Goal: Task Accomplishment & Management: Use online tool/utility

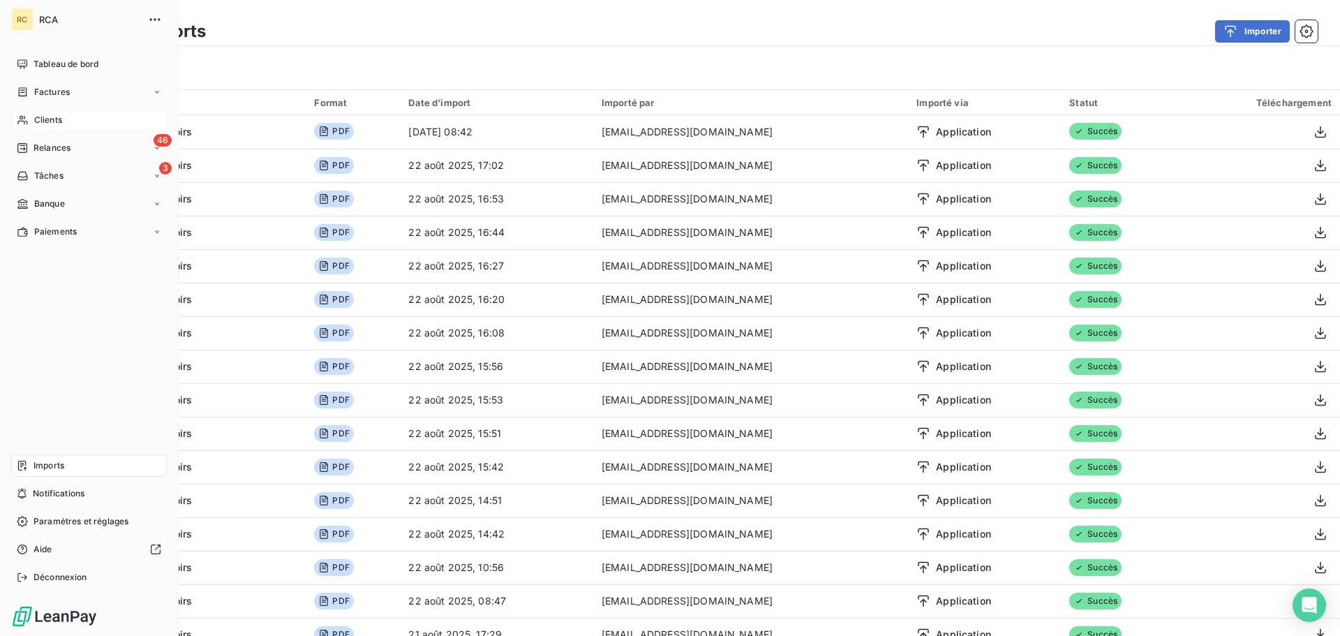
click at [68, 130] on div "Clients" at bounding box center [89, 120] width 156 height 22
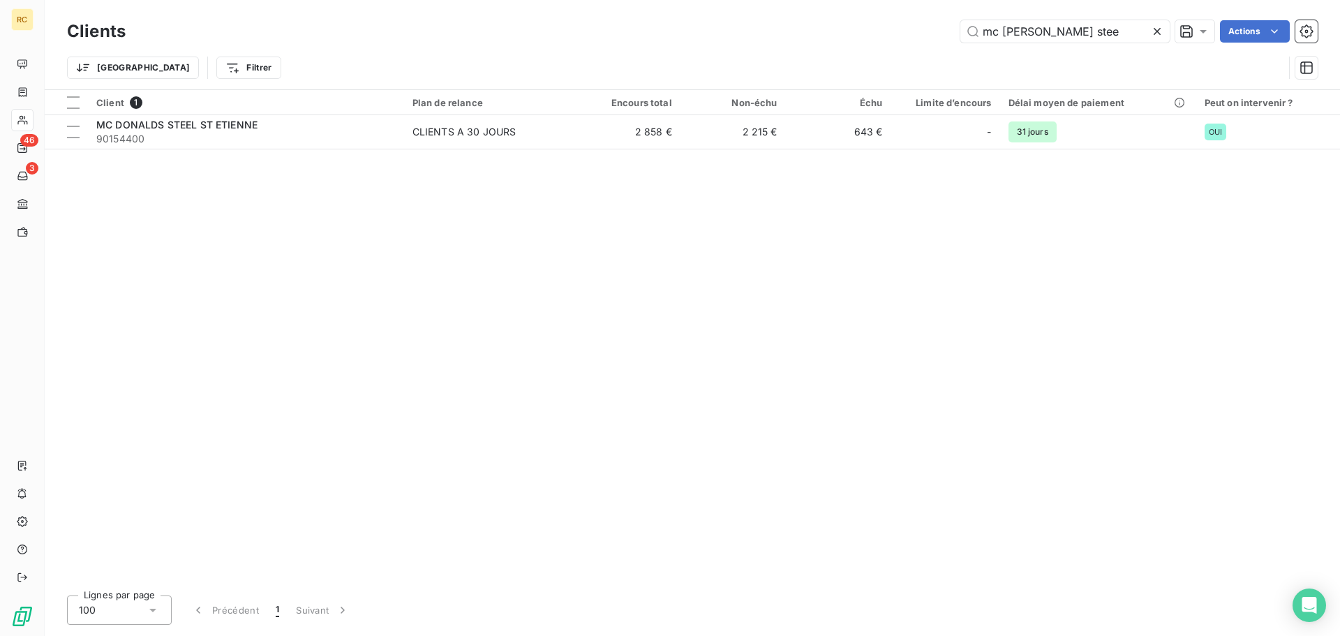
drag, startPoint x: 1095, startPoint y: 33, endPoint x: 896, endPoint y: 19, distance: 199.5
click at [900, 20] on div "mc [PERSON_NAME] stee Actions" at bounding box center [730, 31] width 1176 height 22
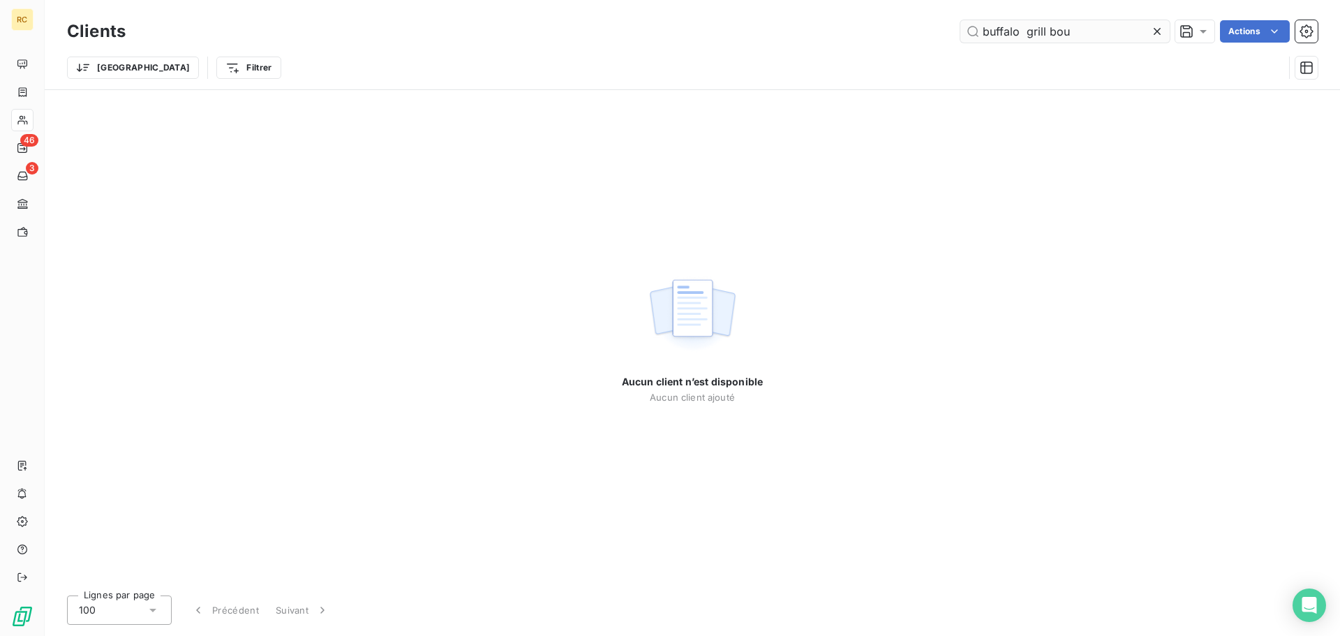
click at [1029, 33] on input "buffalo grill bou" at bounding box center [1065, 31] width 209 height 22
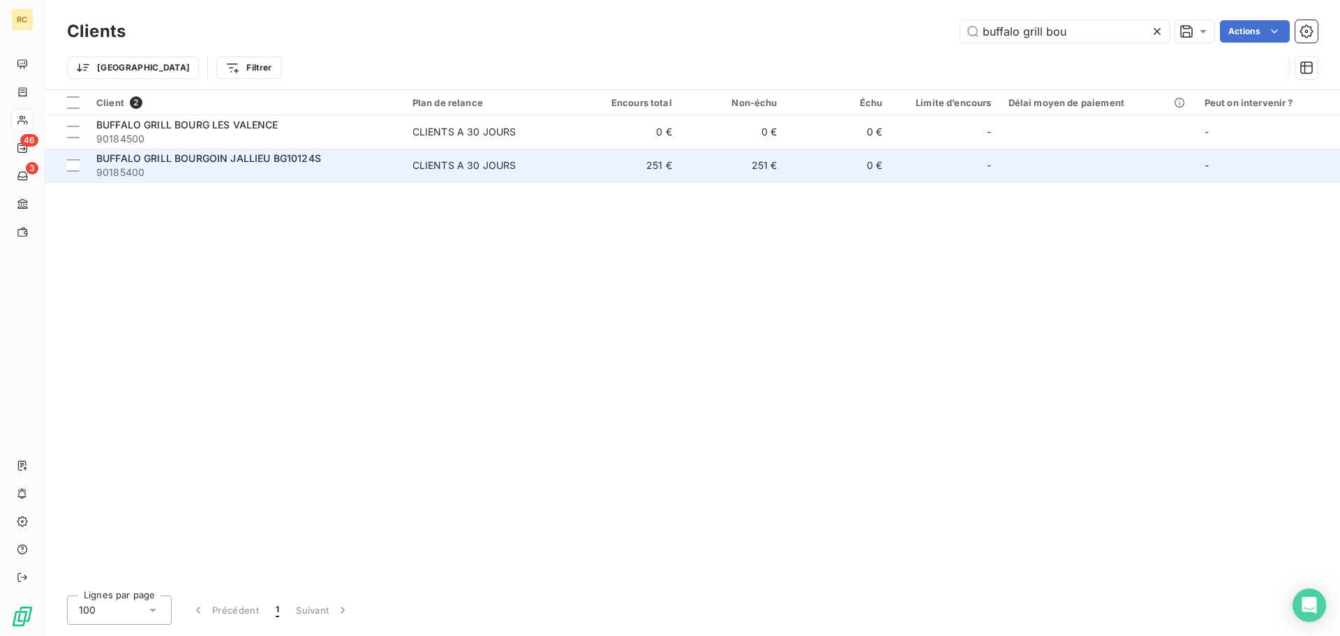
type input "buffalo grill bou"
click at [252, 170] on span "90185400" at bounding box center [246, 172] width 300 height 14
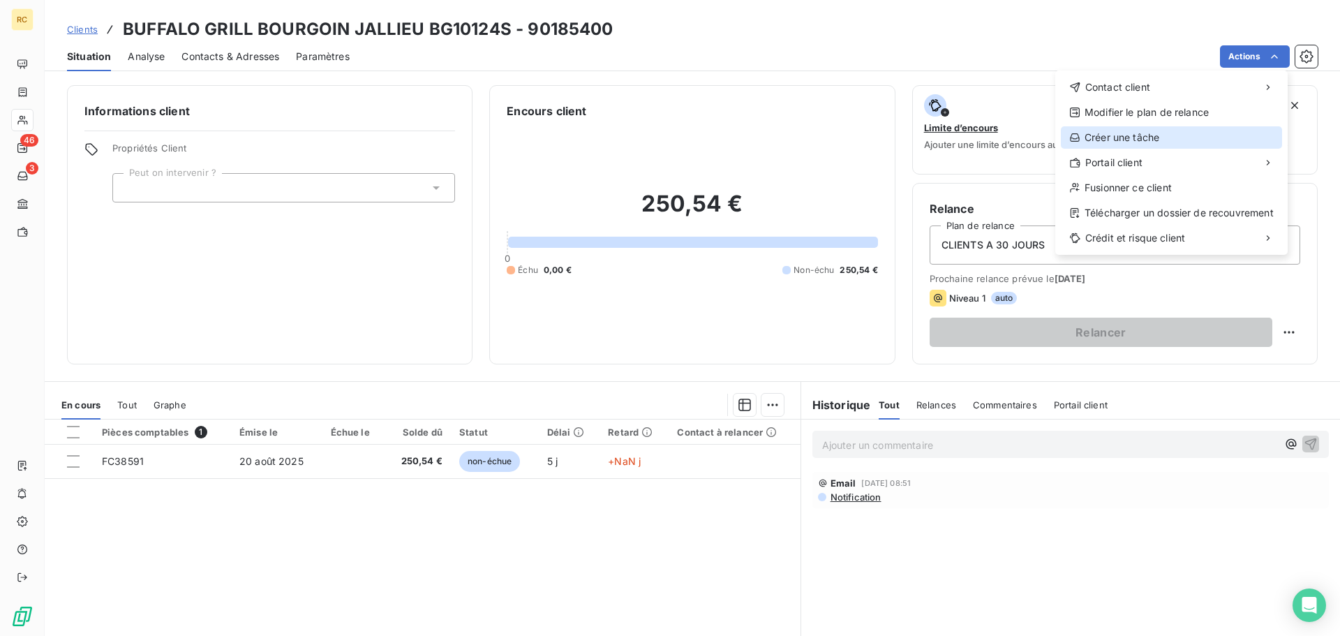
click at [1200, 134] on div "Créer une tâche" at bounding box center [1171, 137] width 221 height 22
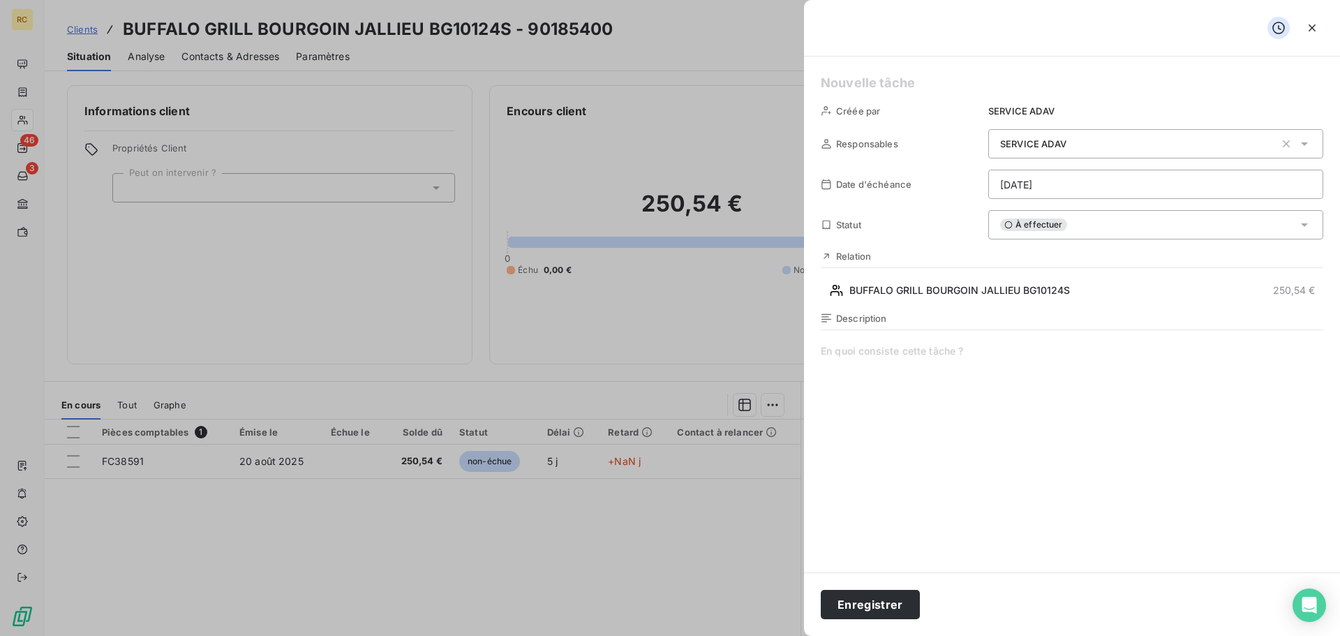
click at [882, 369] on span at bounding box center [1072, 478] width 503 height 268
click at [899, 87] on h5 at bounding box center [1072, 83] width 503 height 20
click at [962, 392] on span at bounding box center [1072, 478] width 503 height 268
drag, startPoint x: 897, startPoint y: 350, endPoint x: 846, endPoint y: 343, distance: 51.5
click at [846, 343] on div "Description Le rezstauran" at bounding box center [1072, 463] width 503 height 300
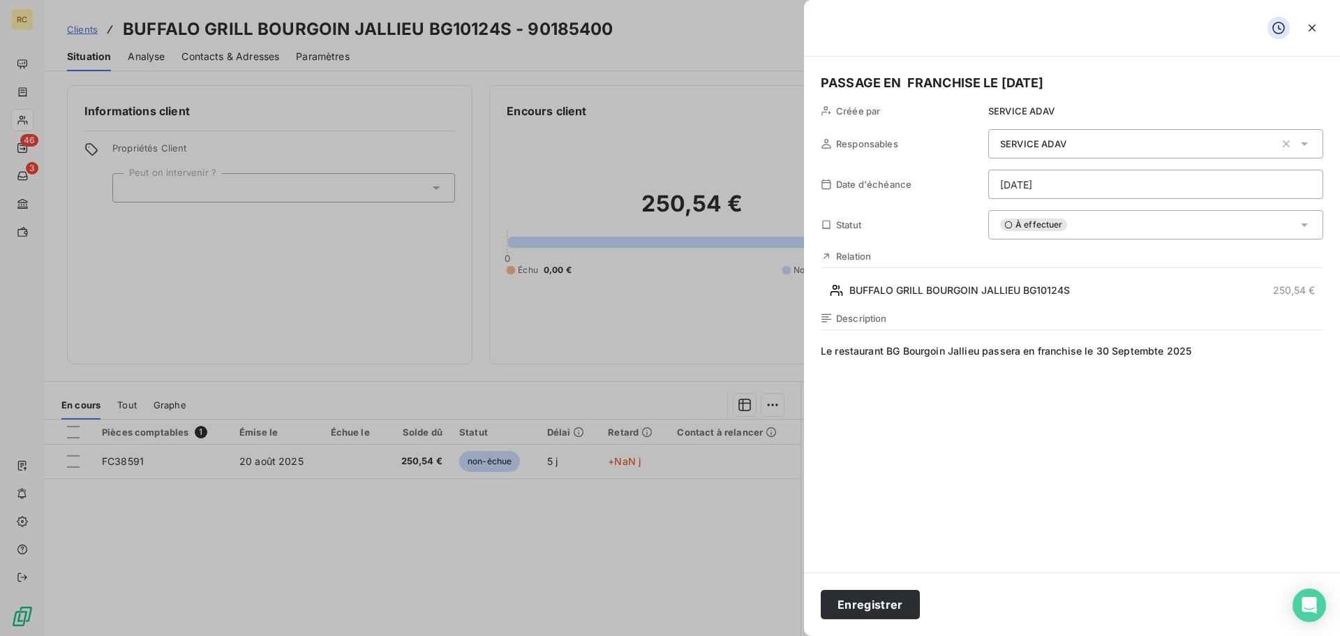
click at [1162, 350] on span "Le restaurant BG Bourgoin Jallieu passera en franchise le 30 Septembte 2025" at bounding box center [1072, 478] width 503 height 268
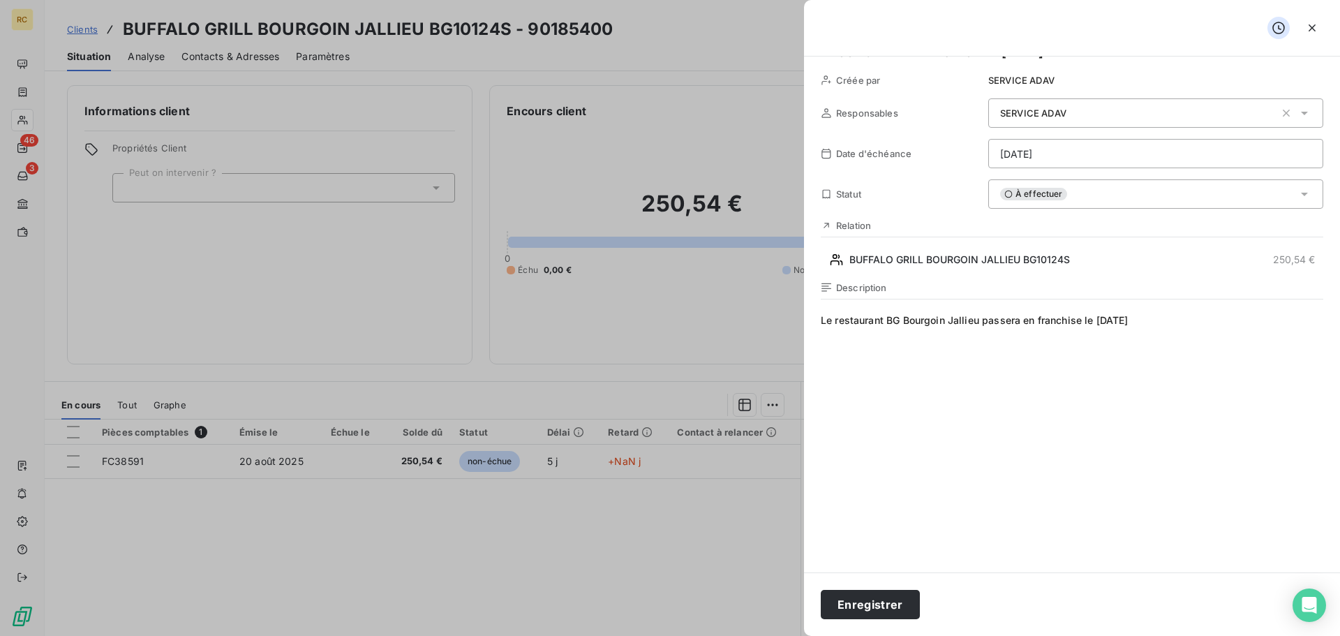
scroll to position [57, 0]
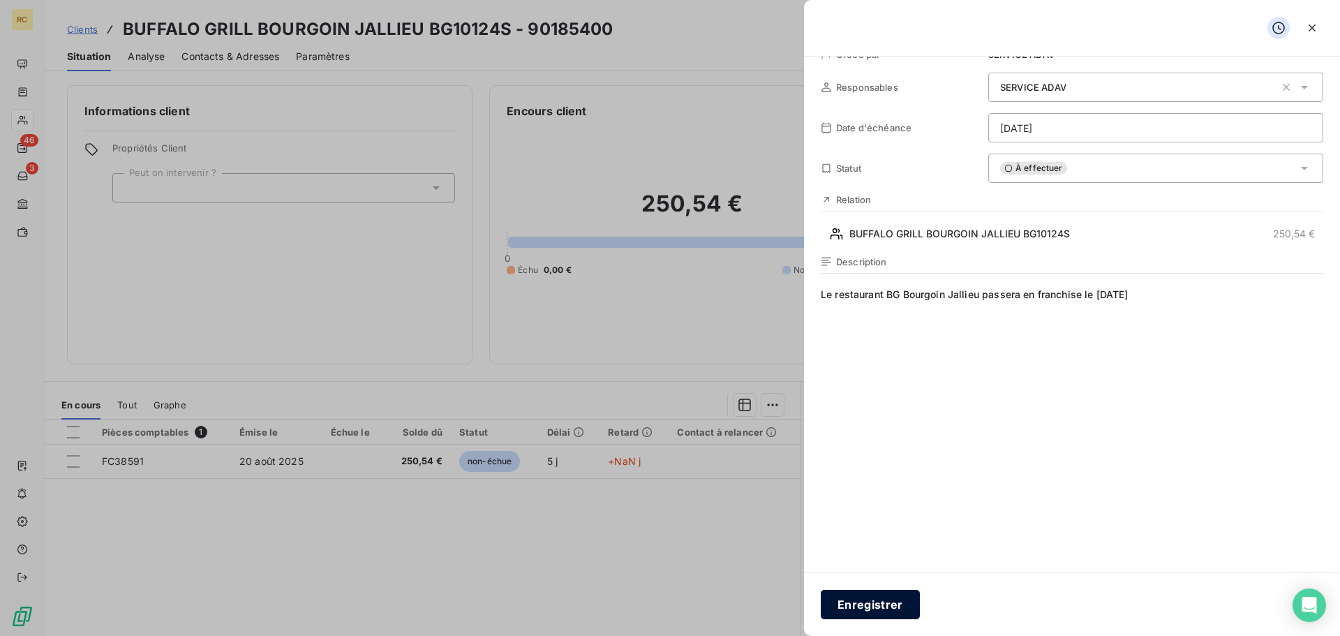
click at [875, 596] on button "Enregistrer" at bounding box center [870, 604] width 99 height 29
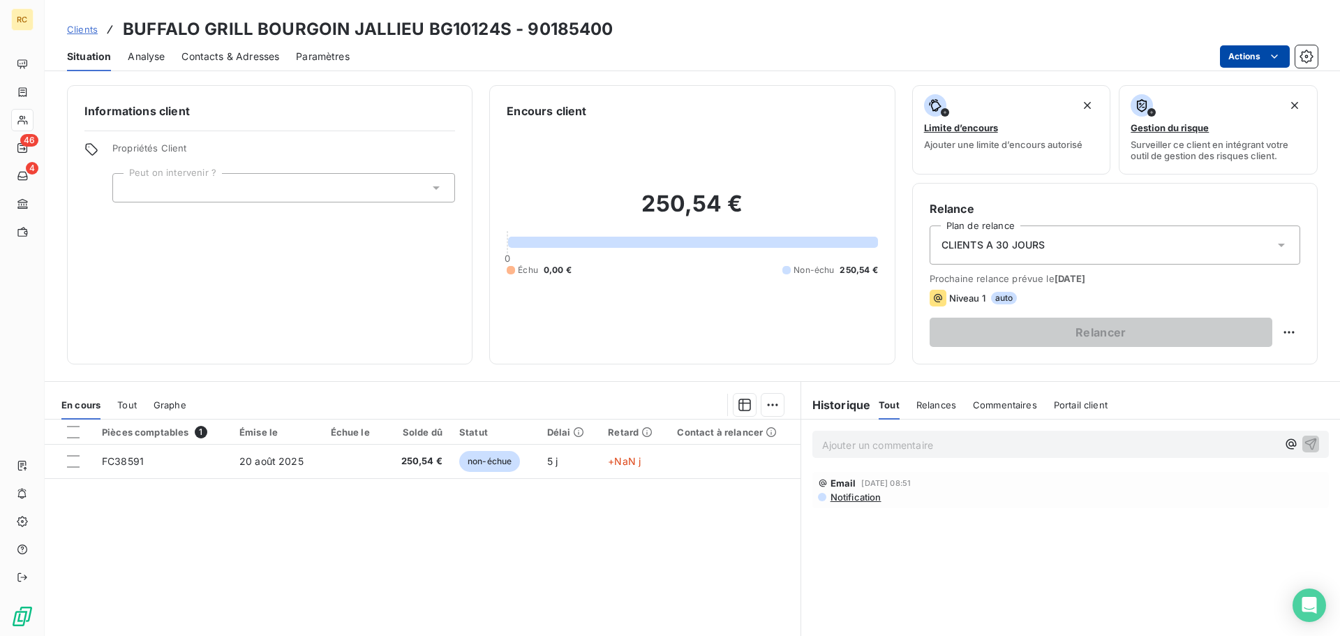
click at [1263, 46] on html "RC 46 4 Clients BUFFALO GRILL BOURGOIN JALLIEU BG10124S - 90185400 Situation An…" at bounding box center [670, 318] width 1340 height 636
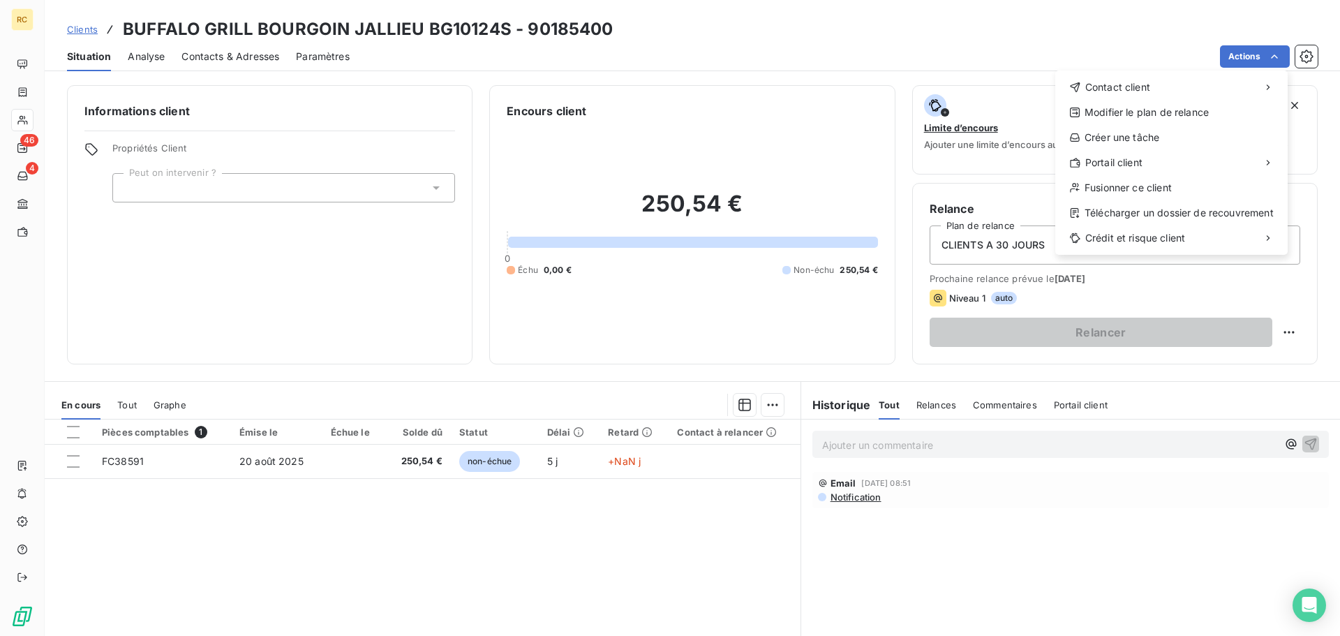
click at [1042, 22] on html "RC 46 4 Clients BUFFALO GRILL BOURGOIN JALLIEU BG10124S - 90185400 Situation An…" at bounding box center [670, 318] width 1340 height 636
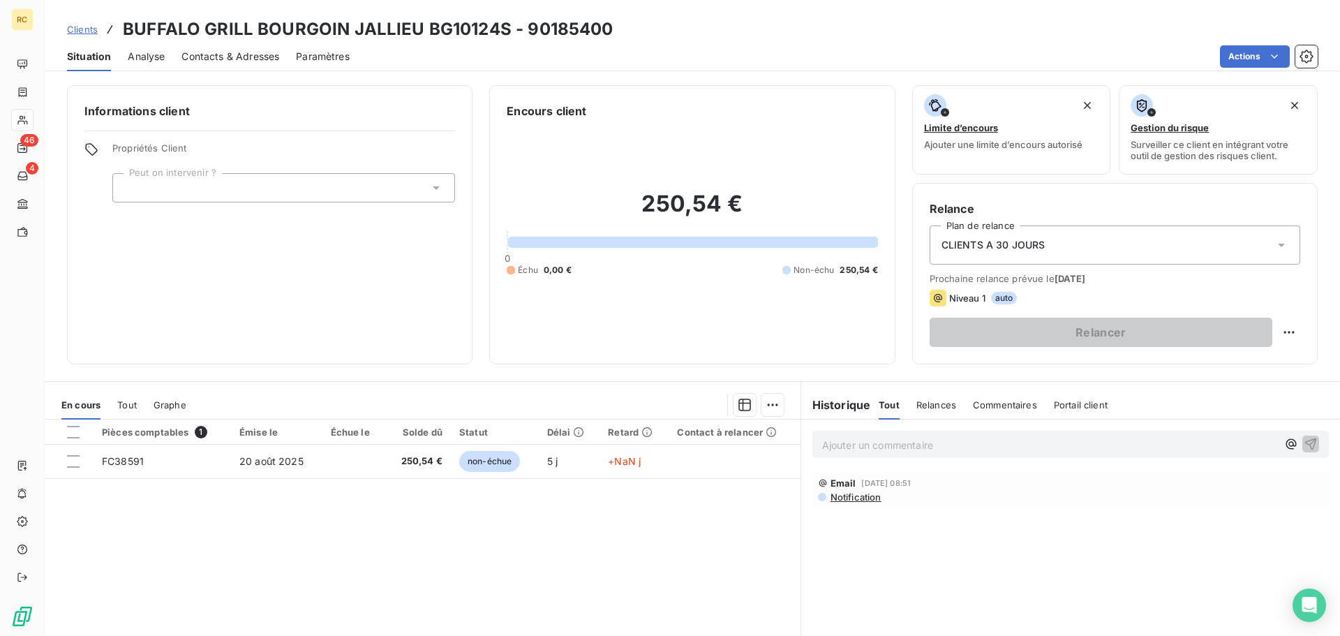
click at [156, 52] on span "Analyse" at bounding box center [146, 57] width 37 height 14
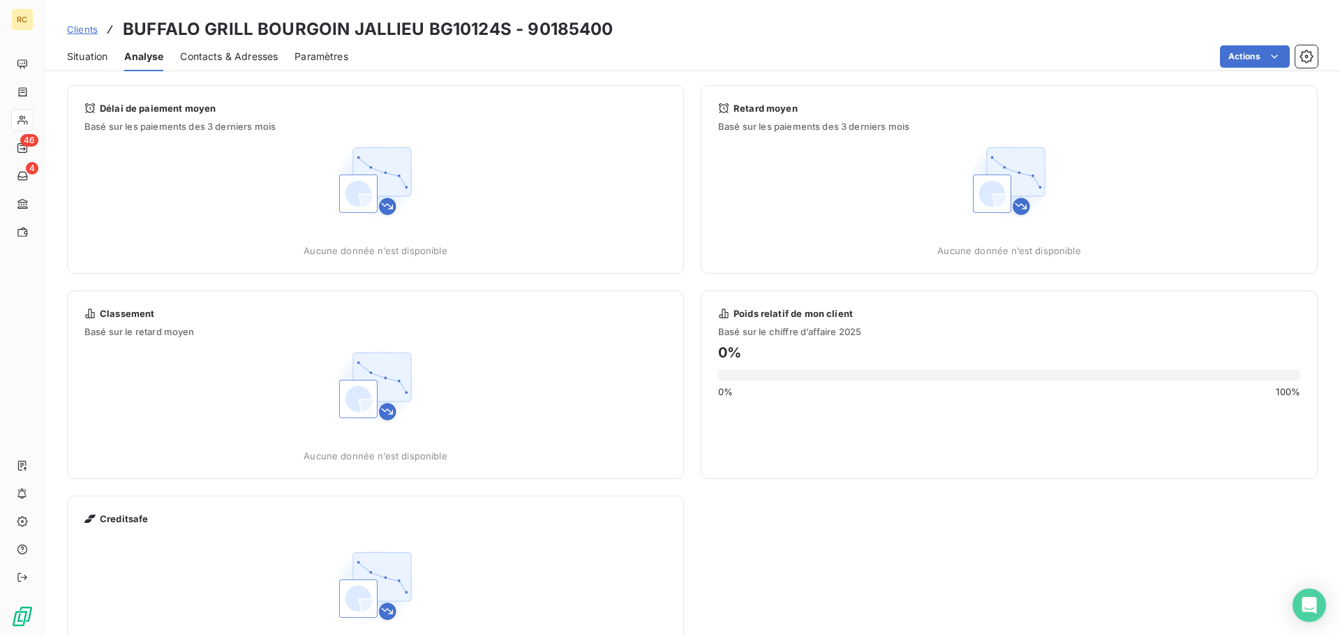
click at [210, 52] on span "Contacts & Adresses" at bounding box center [229, 57] width 98 height 14
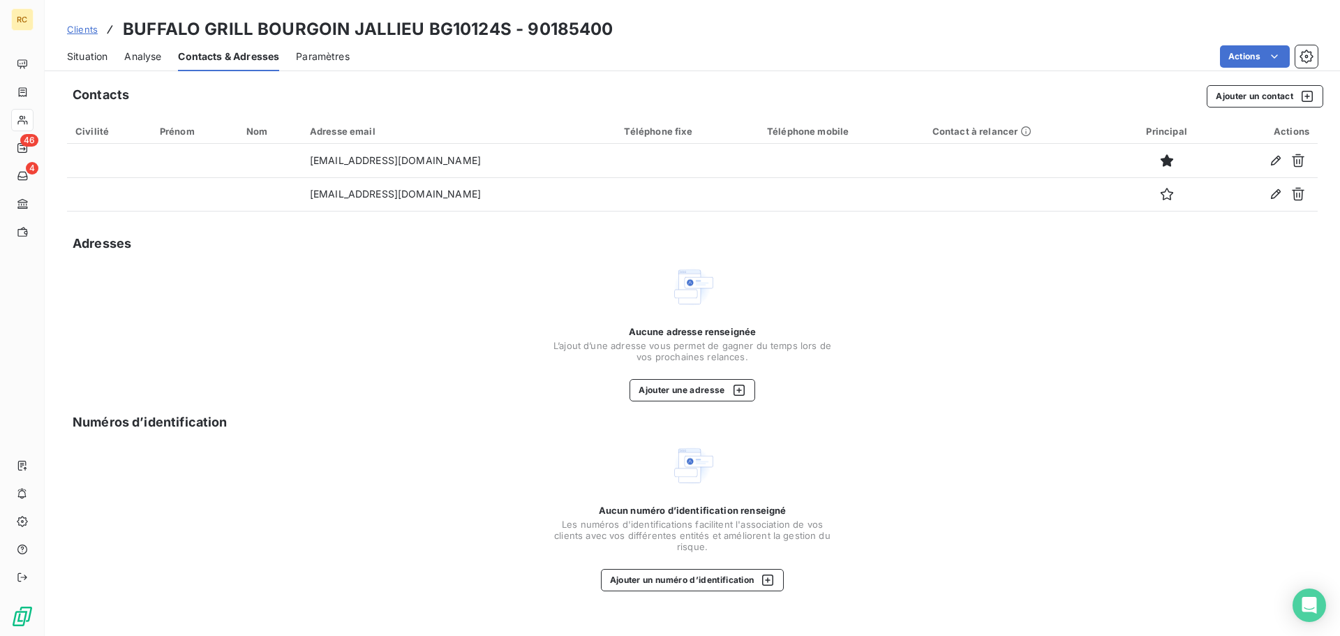
click at [323, 58] on span "Paramètres" at bounding box center [323, 57] width 54 height 14
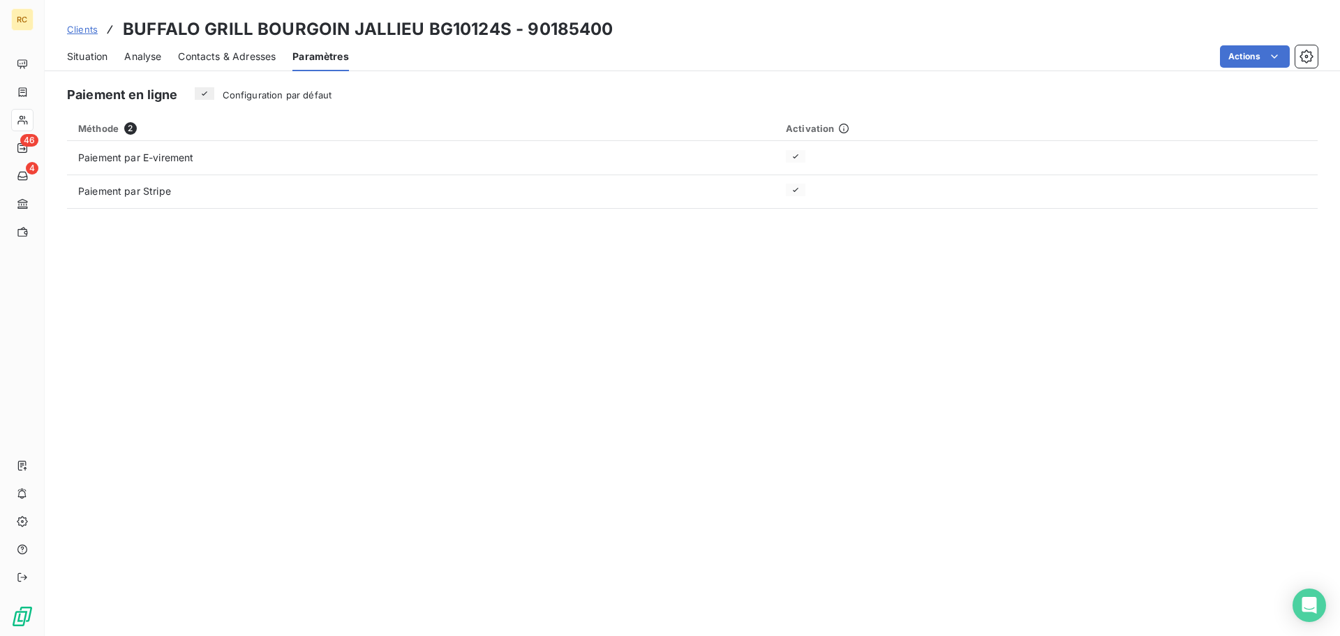
click at [92, 51] on span "Situation" at bounding box center [87, 57] width 40 height 14
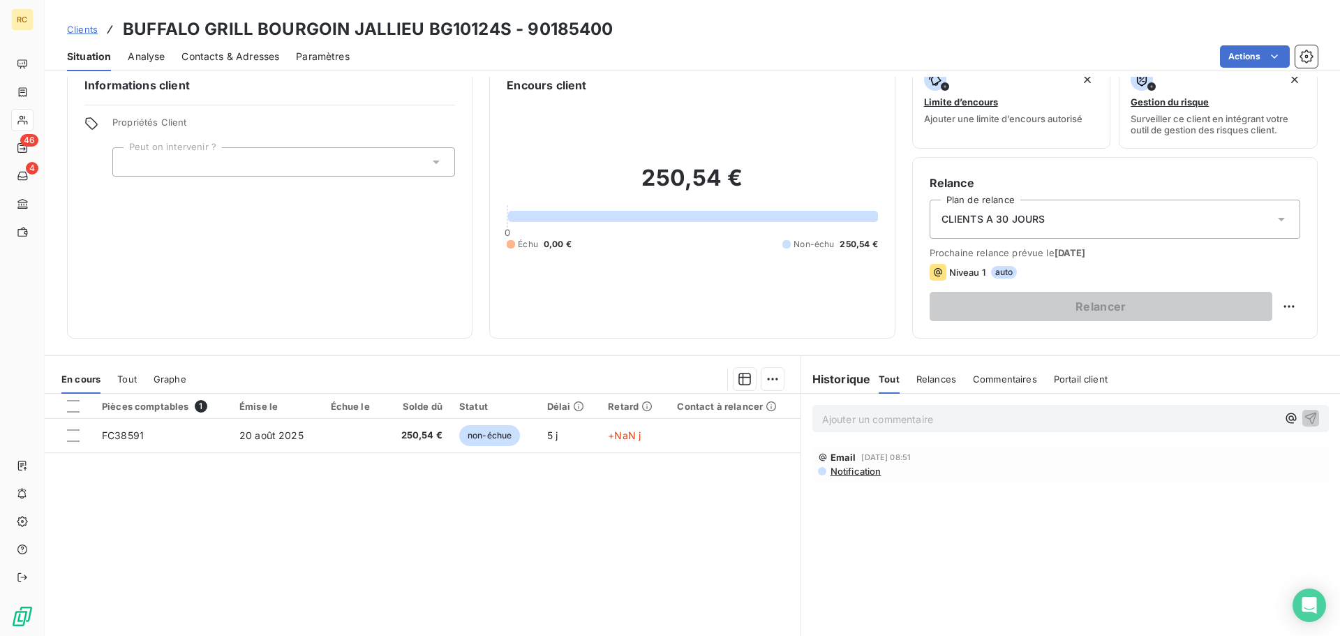
scroll to position [70, 0]
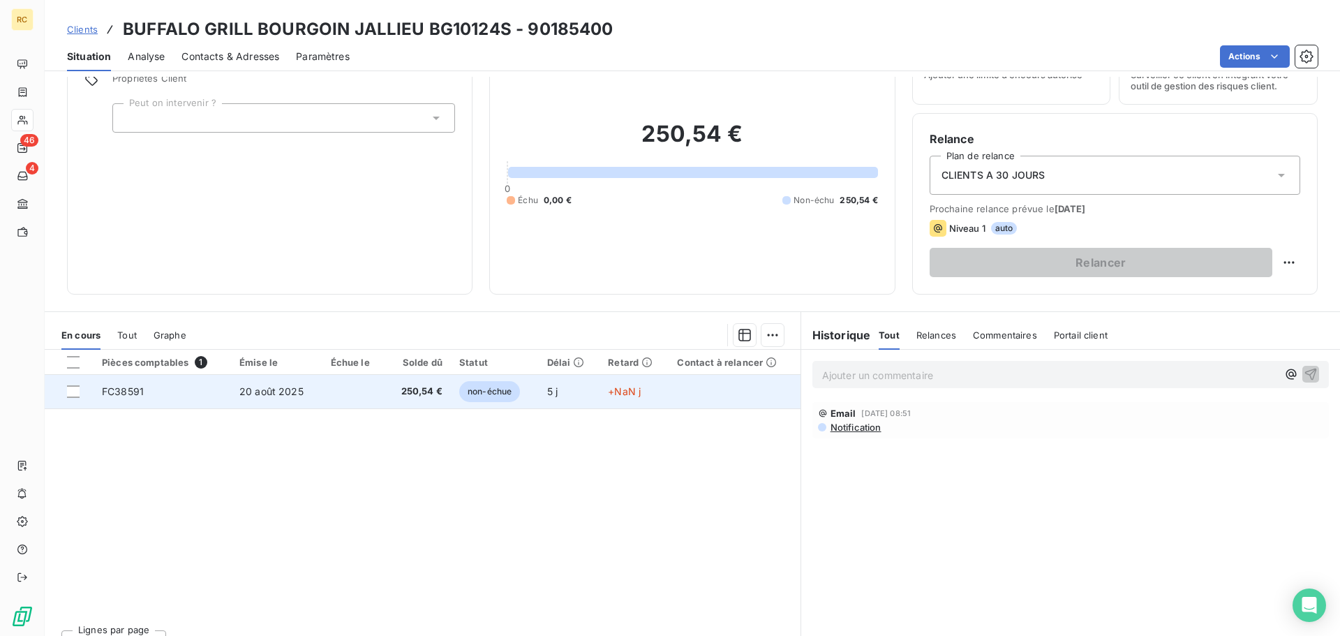
click at [257, 390] on span "20 août 2025" at bounding box center [271, 391] width 64 height 12
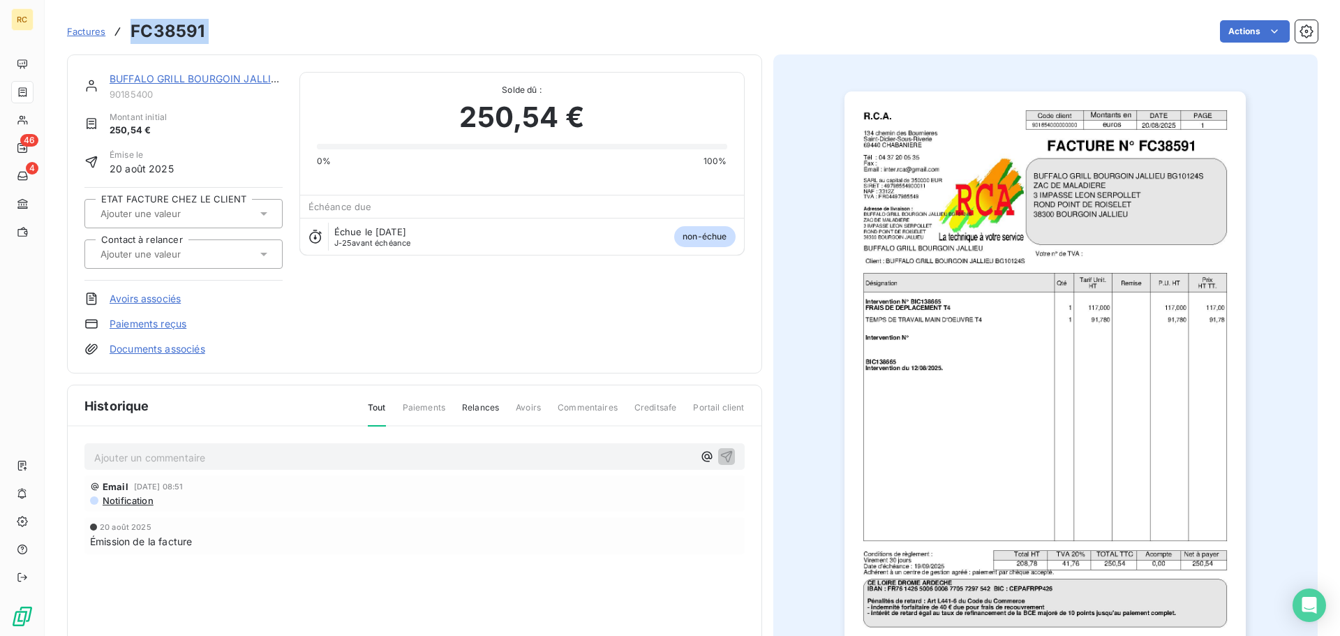
drag, startPoint x: 213, startPoint y: 34, endPoint x: 131, endPoint y: 30, distance: 82.5
click at [131, 30] on div "Factures FC38591 Actions" at bounding box center [692, 31] width 1251 height 29
copy section "FC38591 Actions"
click at [202, 36] on h3 "FC38591" at bounding box center [168, 31] width 74 height 25
drag, startPoint x: 215, startPoint y: 34, endPoint x: 132, endPoint y: 24, distance: 83.7
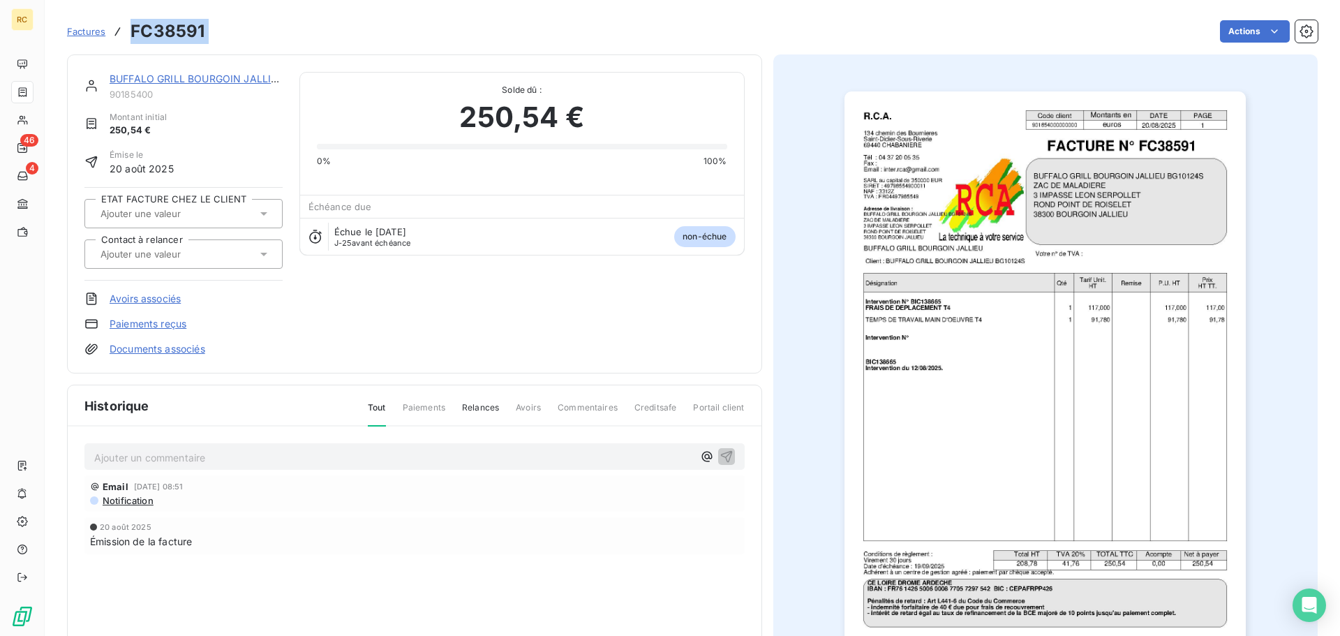
click at [132, 24] on div "Factures FC38591 Actions" at bounding box center [692, 31] width 1251 height 29
copy section "FC38591 Actions"
click at [202, 154] on div "Émise le [DATE]" at bounding box center [183, 162] width 198 height 27
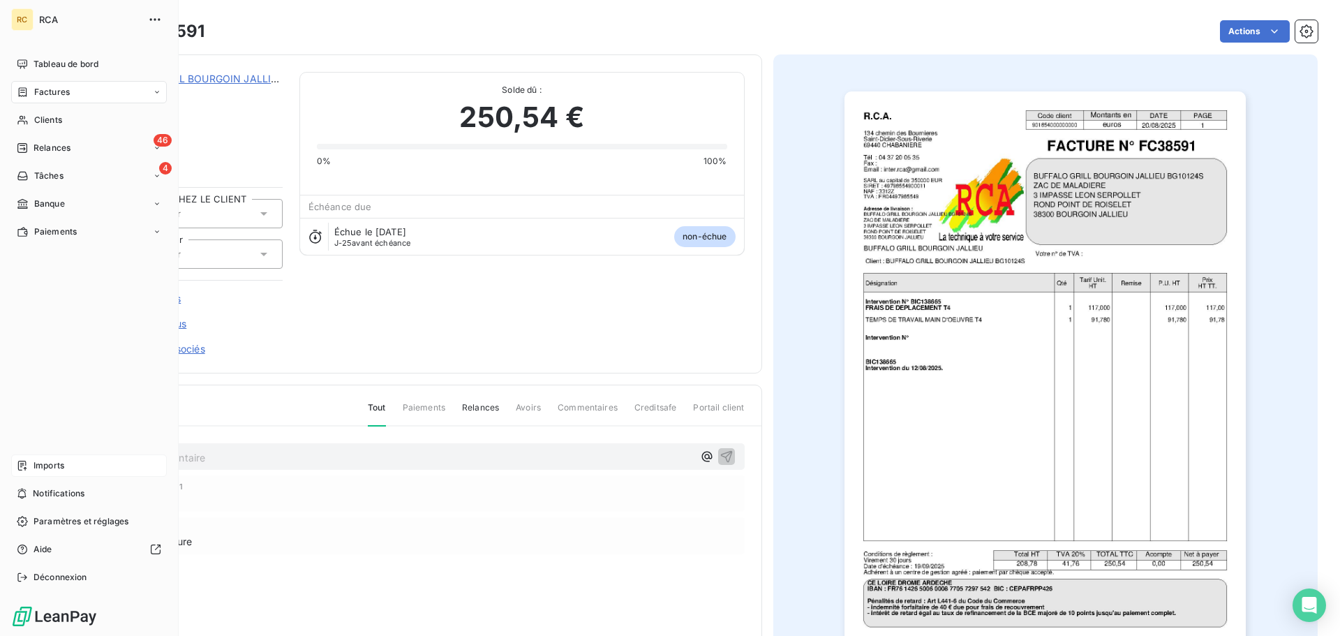
click at [50, 471] on span "Imports" at bounding box center [49, 465] width 31 height 13
